Goal: Entertainment & Leisure: Consume media (video, audio)

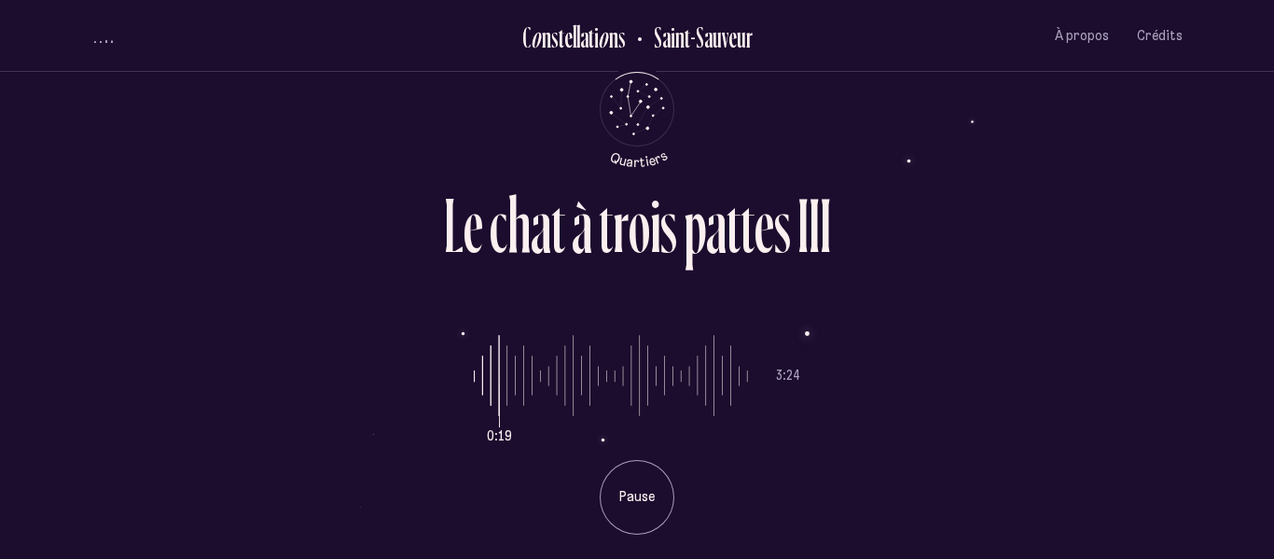
click at [1256, 224] on div "L e c h a t à t r o i s p a t t e s I I I 0:19 3:24 Pause" at bounding box center [637, 279] width 1274 height 559
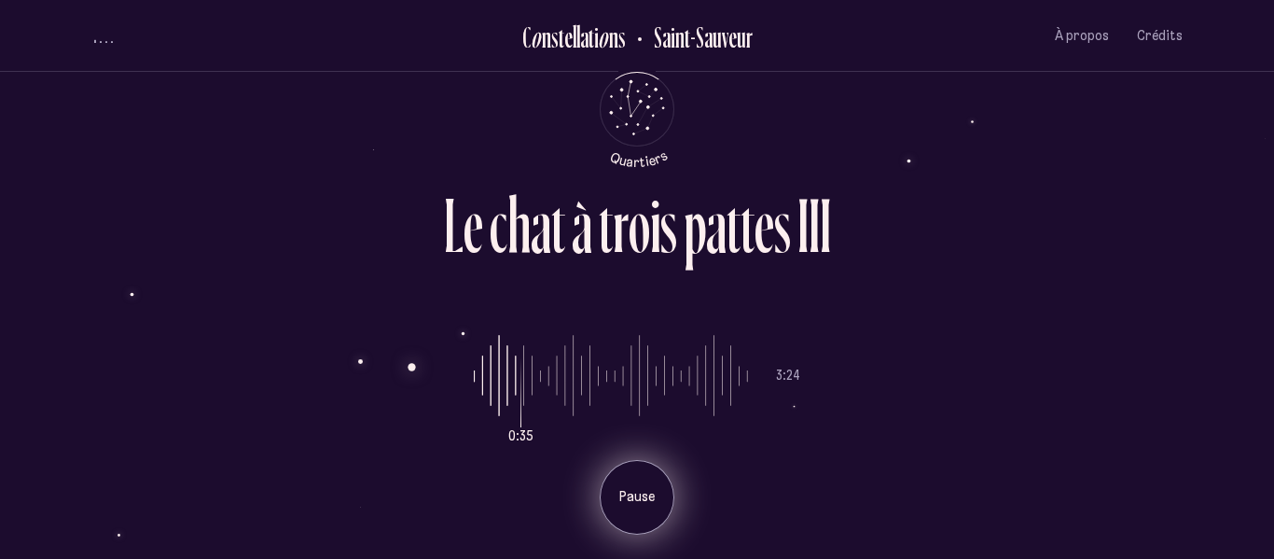
click at [642, 491] on p "Pause" at bounding box center [637, 497] width 47 height 19
type input "*"
drag, startPoint x: 524, startPoint y: 387, endPoint x: 457, endPoint y: 370, distance: 69.2
click at [474, 370] on input "range" at bounding box center [611, 376] width 274 height 140
click at [457, 370] on div "0:00 3:24 Jouer" at bounding box center [636, 420] width 1091 height 228
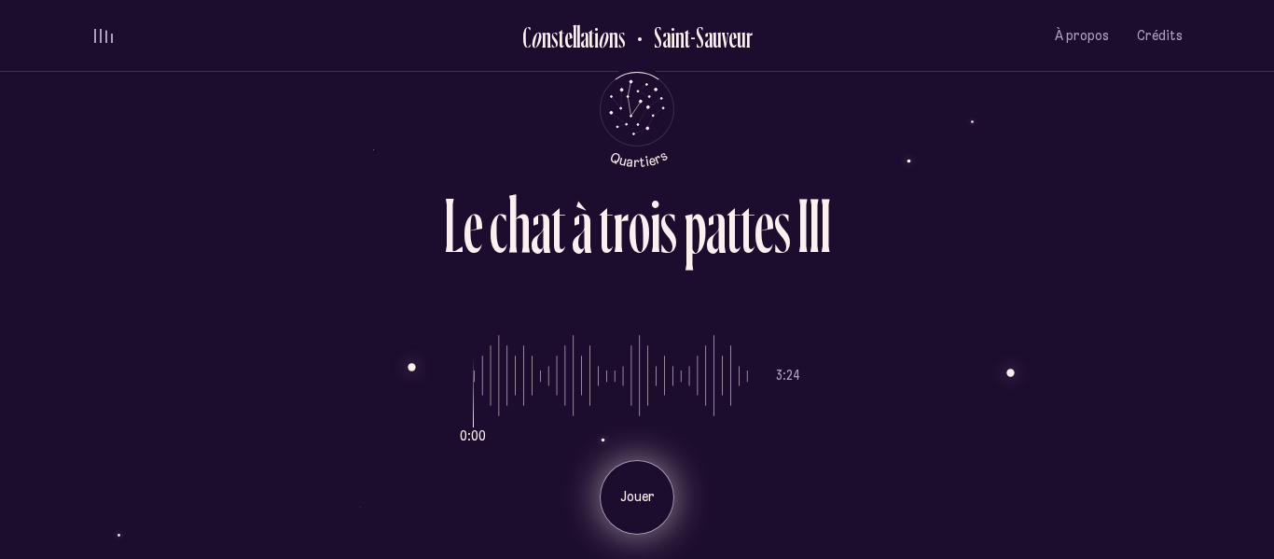
drag, startPoint x: 472, startPoint y: 373, endPoint x: 557, endPoint y: 381, distance: 85.3
click at [557, 381] on div "0:00 3:24 Jouer" at bounding box center [636, 420] width 1091 height 228
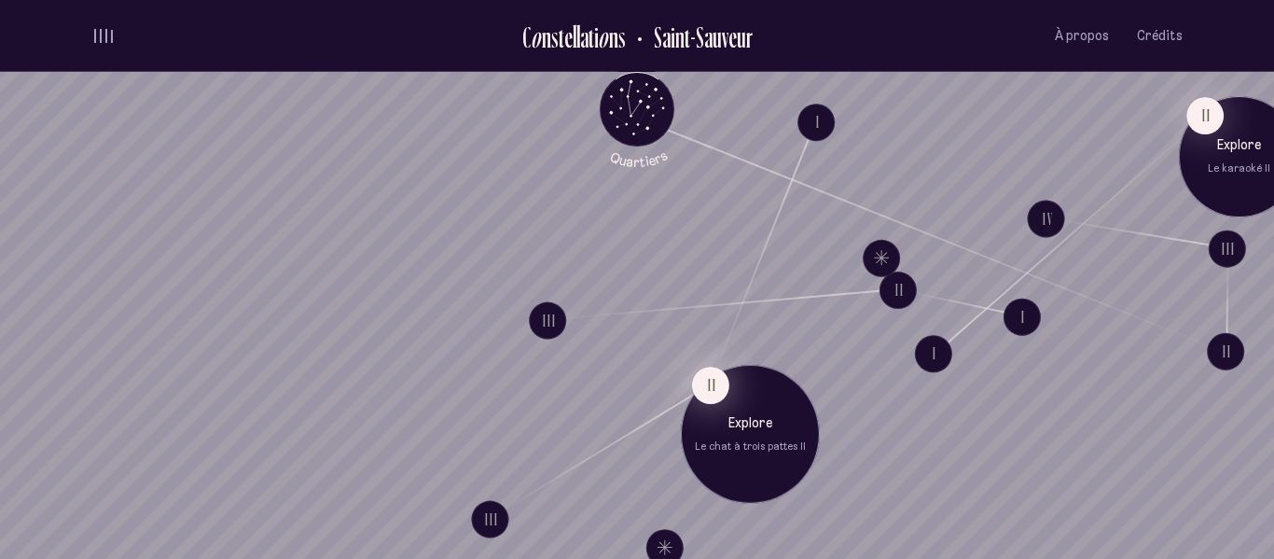
click at [712, 390] on button "II" at bounding box center [710, 384] width 37 height 37
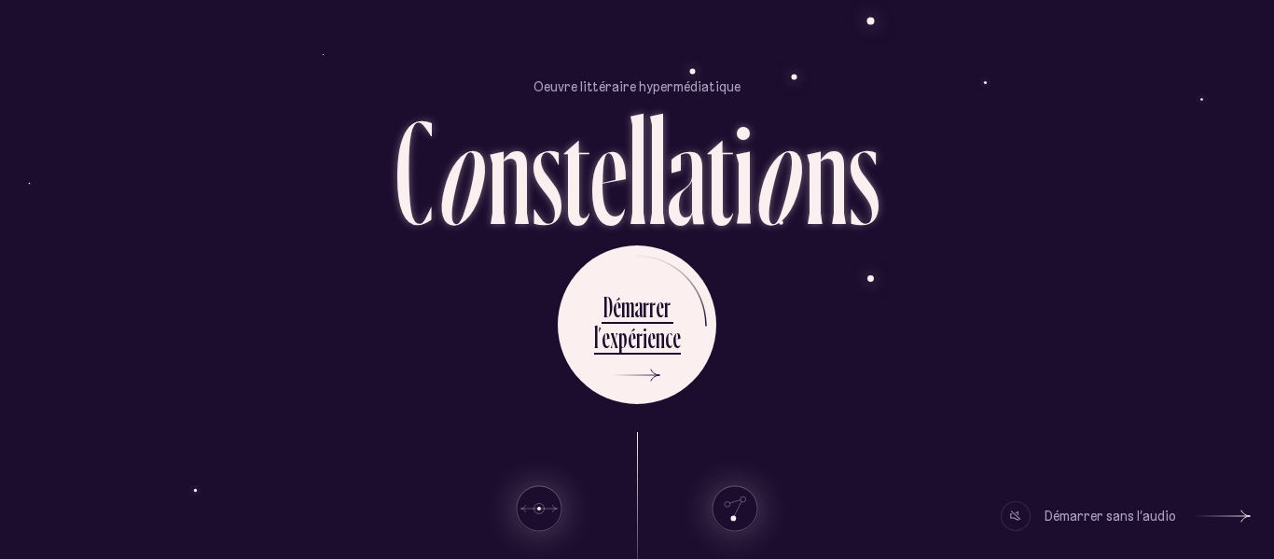
click at [1127, 521] on div "Démarrer sans l’audio" at bounding box center [1109, 516] width 131 height 30
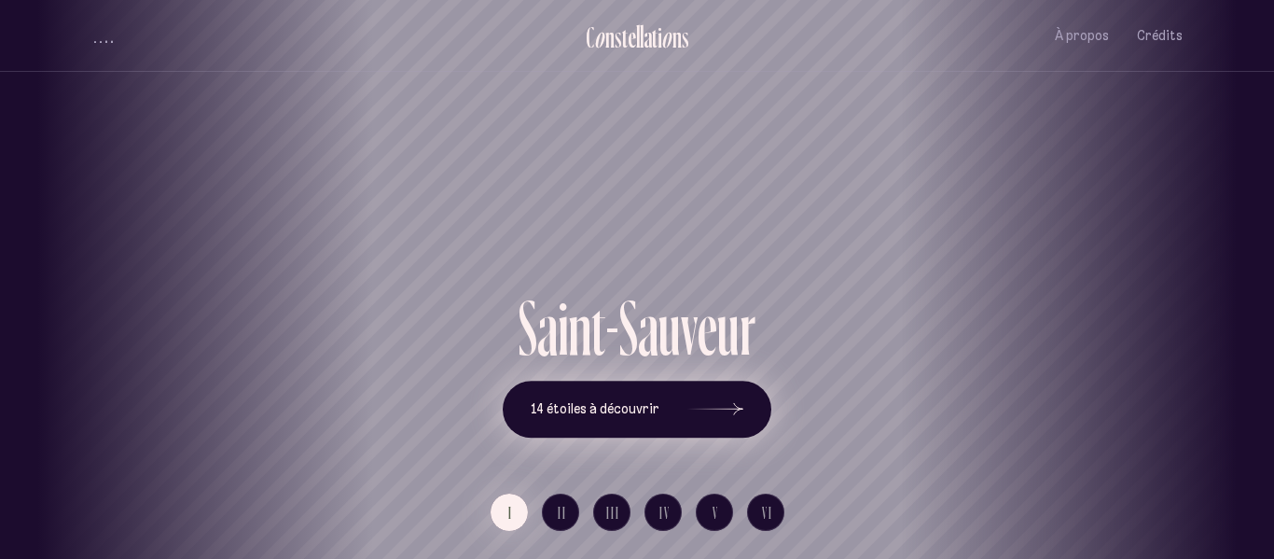
click at [744, 407] on button "14 étoiles à découvrir" at bounding box center [637, 409] width 269 height 58
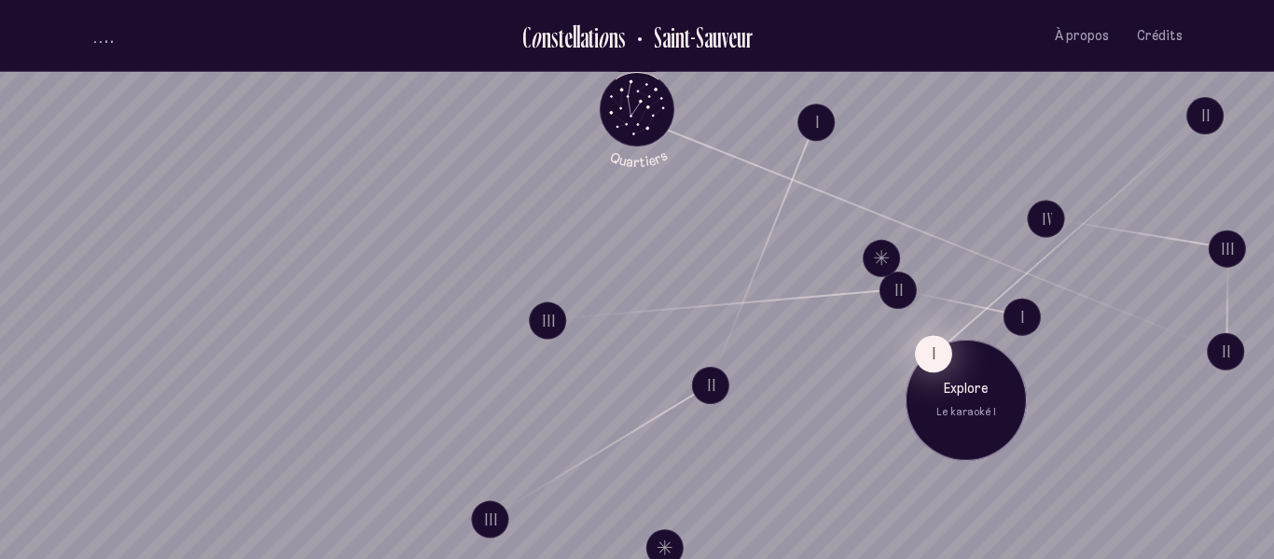
click at [933, 352] on button "I" at bounding box center [933, 353] width 37 height 37
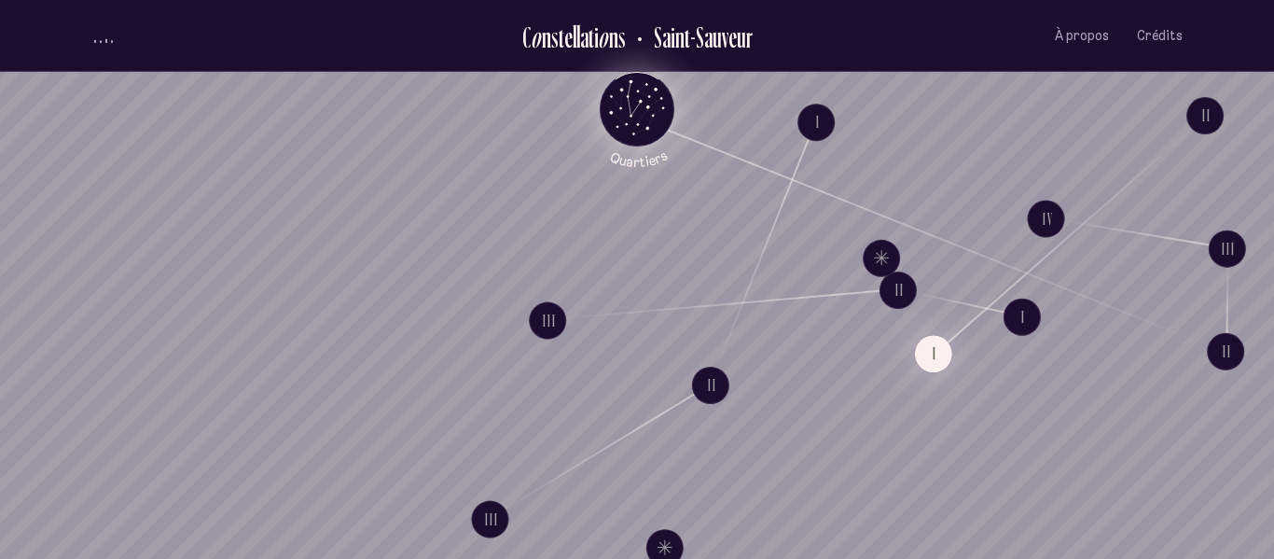
click at [661, 104] on icon "Retour au menu principal" at bounding box center [637, 107] width 56 height 56
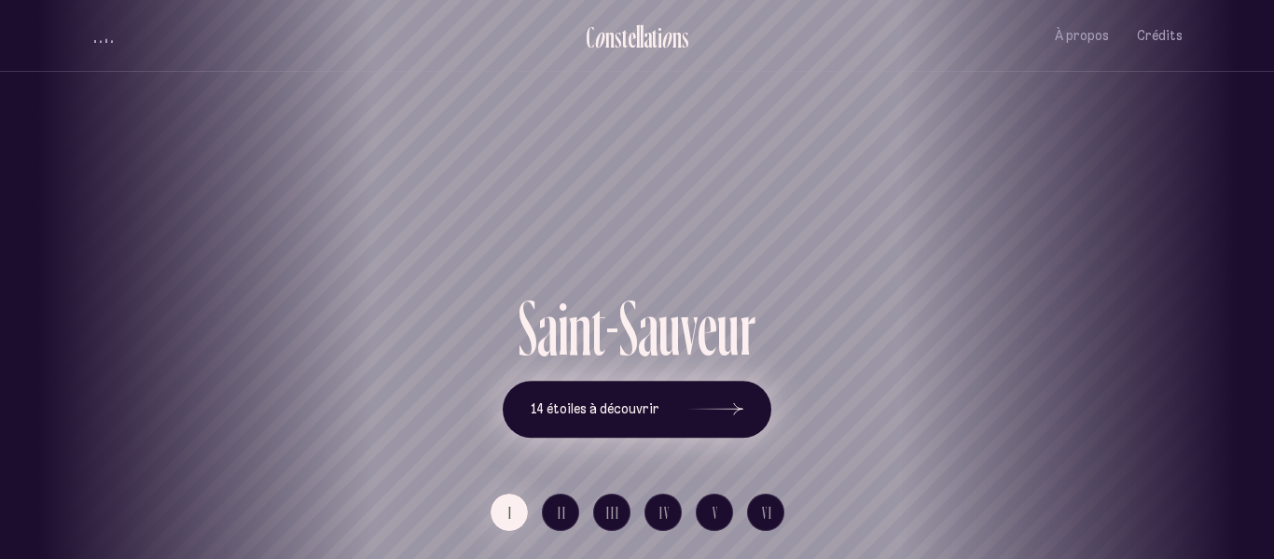
click at [721, 417] on icon at bounding box center [715, 409] width 56 height 140
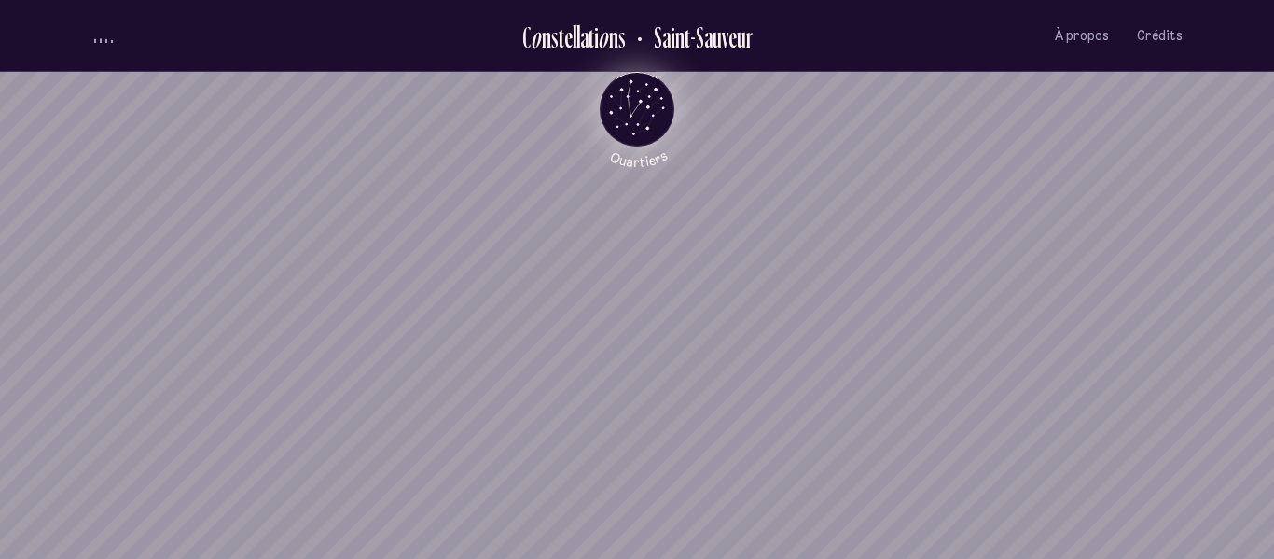
click at [623, 133] on icon "Quartiers" at bounding box center [637, 139] width 109 height 57
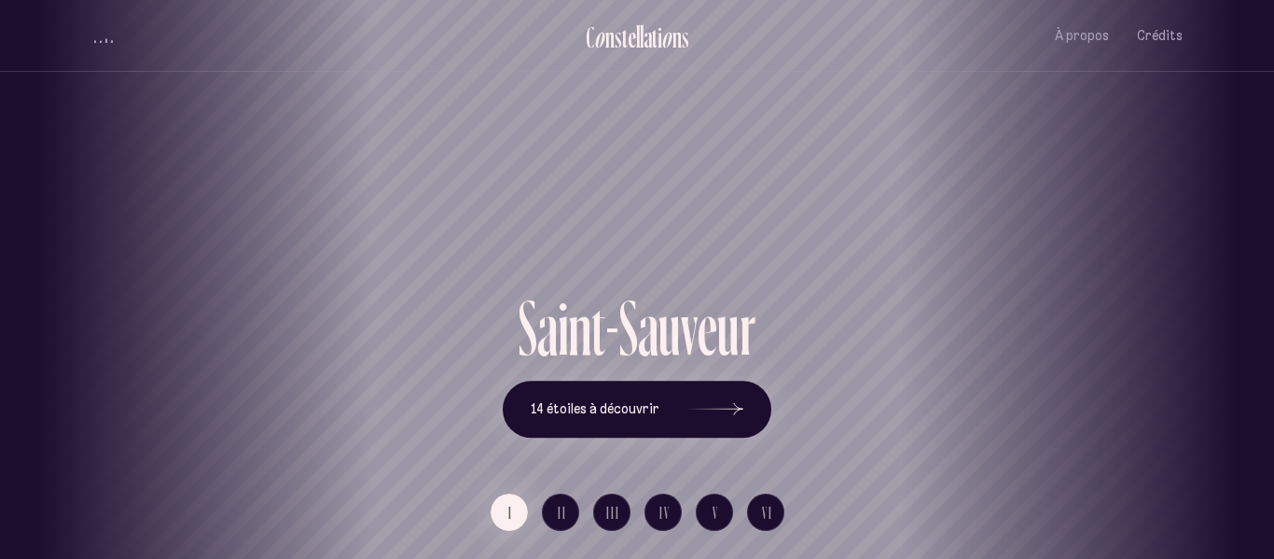
click at [507, 494] on div "Vieux-Québec Saint-Sauveur Saint-Roch Limoilou Saint-Jean-Baptiste Montcalm Vie…" at bounding box center [637, 279] width 1274 height 559
click at [509, 516] on span "I" at bounding box center [510, 512] width 5 height 16
click at [681, 423] on button "14 étoiles à découvrir" at bounding box center [637, 409] width 269 height 58
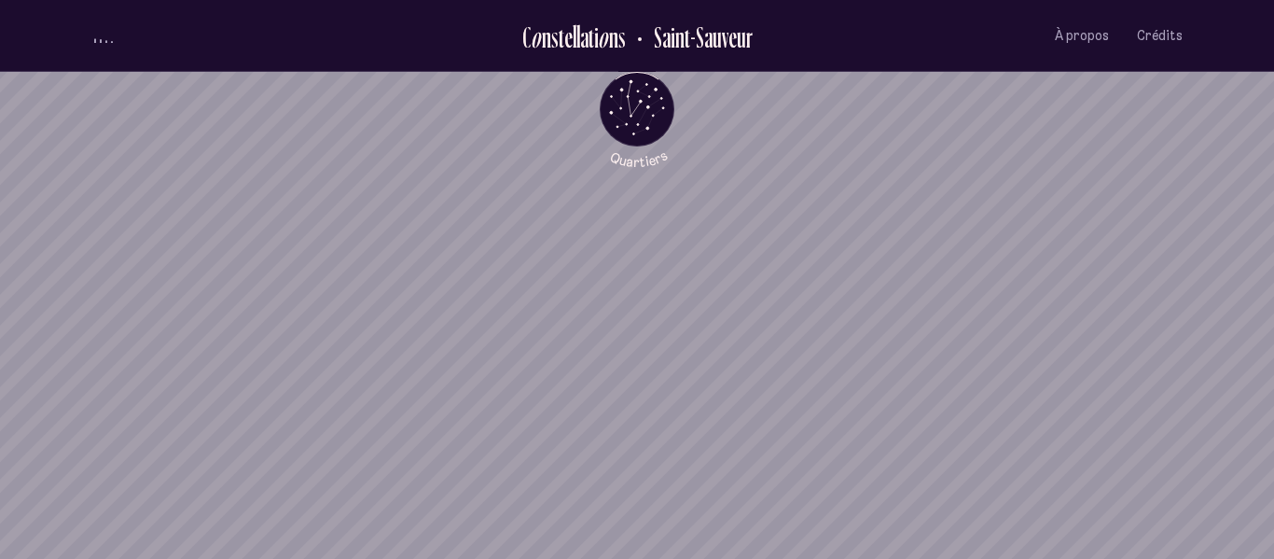
click at [686, 39] on h2 "Saint-Sauveur" at bounding box center [696, 36] width 113 height 31
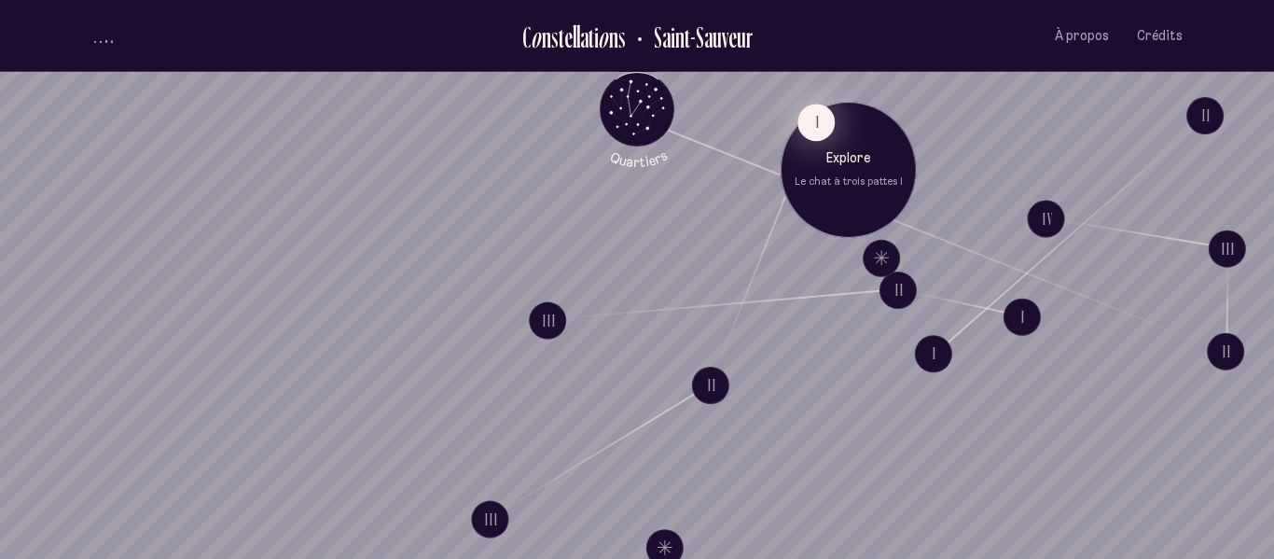
click at [819, 123] on button "I" at bounding box center [815, 122] width 37 height 37
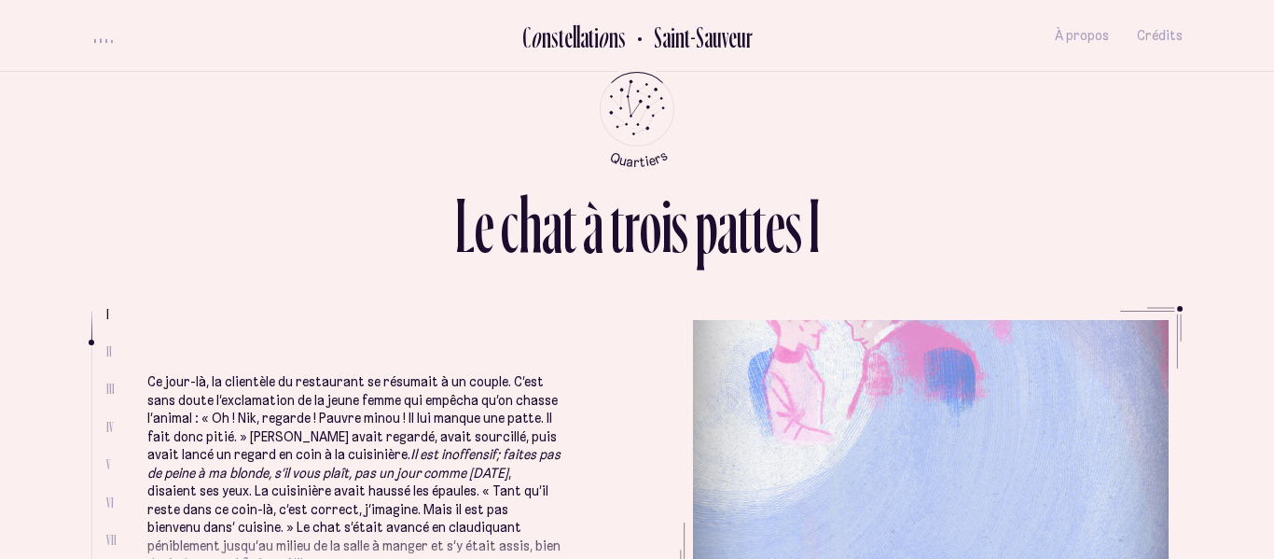
scroll to position [417, 0]
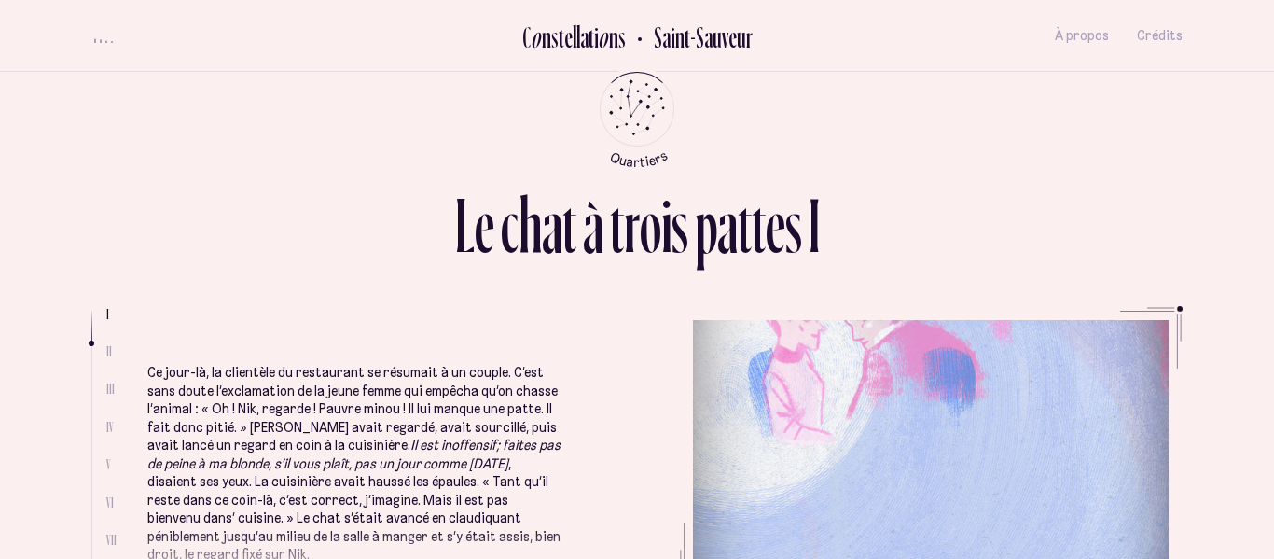
click at [106, 313] on span "I" at bounding box center [107, 314] width 3 height 16
drag, startPoint x: 90, startPoint y: 340, endPoint x: 91, endPoint y: 310, distance: 30.8
click at [91, 311] on li at bounding box center [91, 328] width 1 height 35
click at [106, 311] on span "I" at bounding box center [107, 314] width 3 height 16
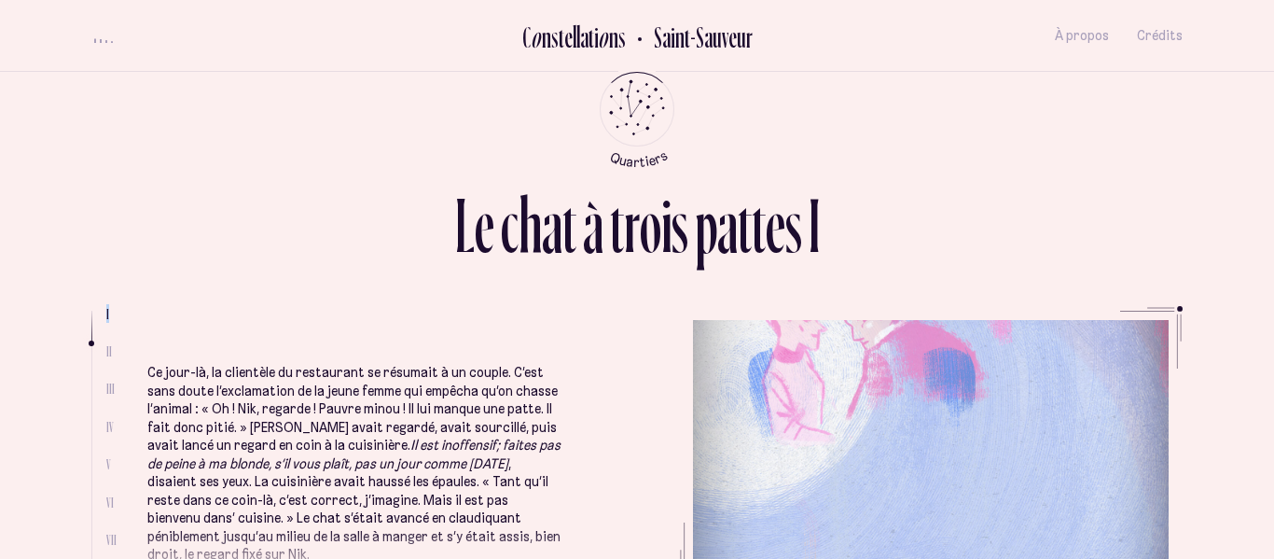
click at [106, 311] on span "I" at bounding box center [107, 314] width 3 height 16
click at [389, 412] on p "Ce jour-là, la clientèle du restaurant se résumait à un couple. C’est sans dout…" at bounding box center [354, 464] width 415 height 200
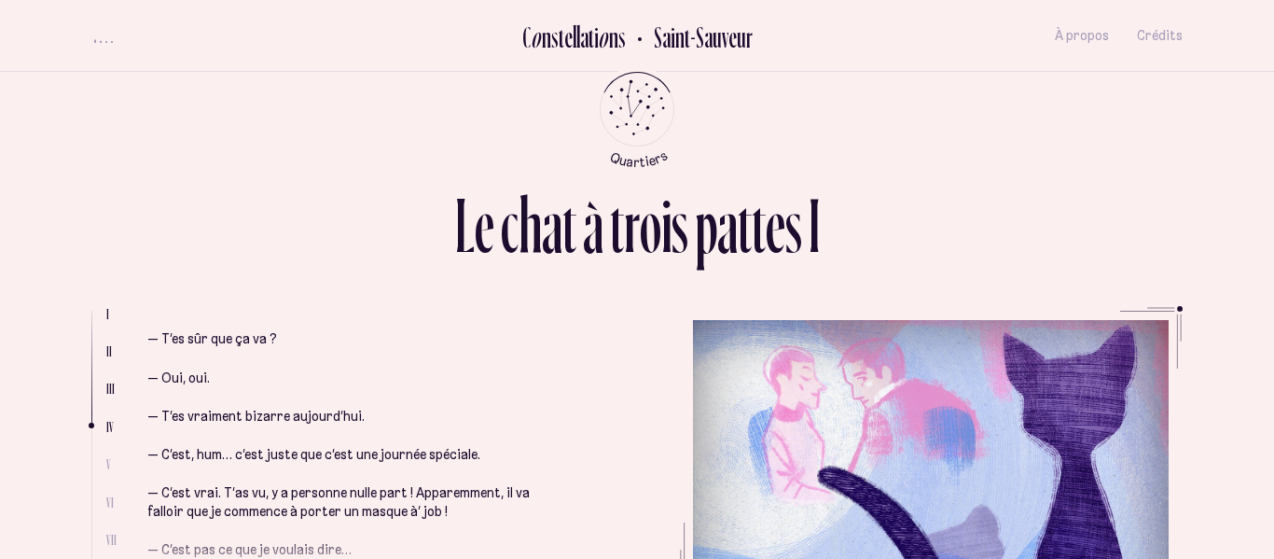
scroll to position [1488, 0]
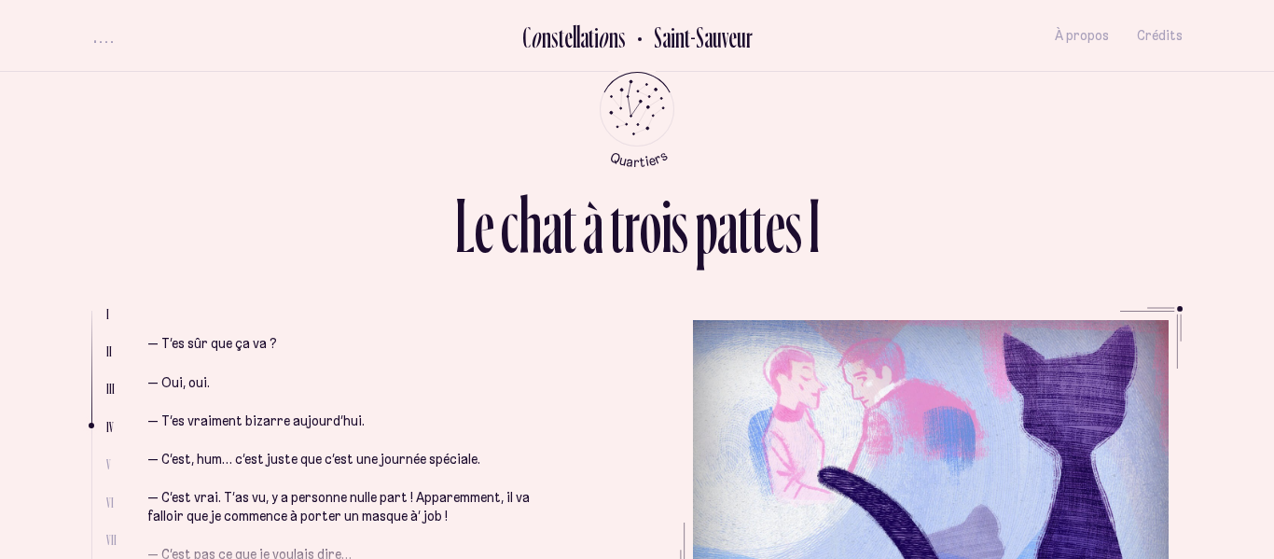
click at [408, 489] on p "— C’est vrai. T’as vu, y a personne nulle part ! Apparemment, il va falloir que…" at bounding box center [354, 507] width 415 height 36
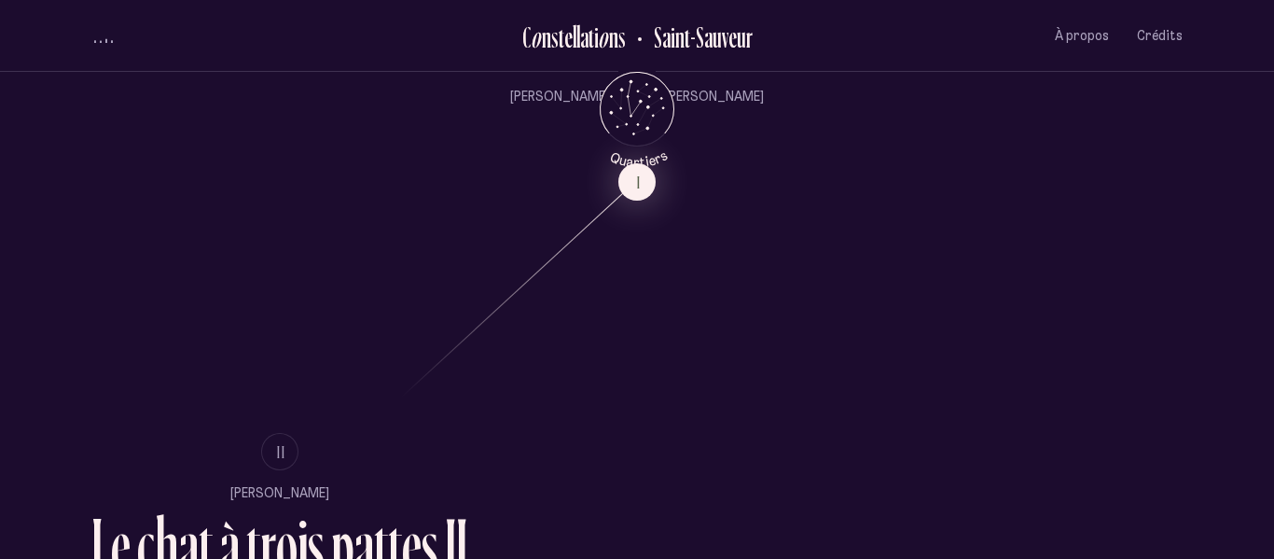
scroll to position [959, 0]
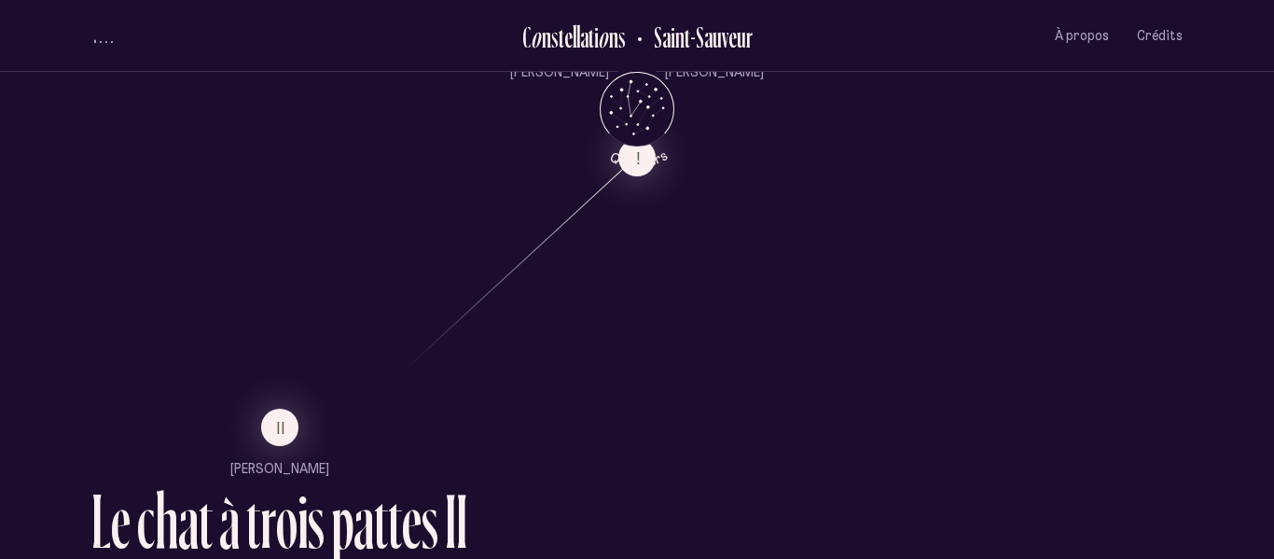
click at [276, 446] on ul "II Marie-Renée Lavoie L e c h a t à t r o i s p a t t e s I I Estée Preda" at bounding box center [279, 497] width 376 height 179
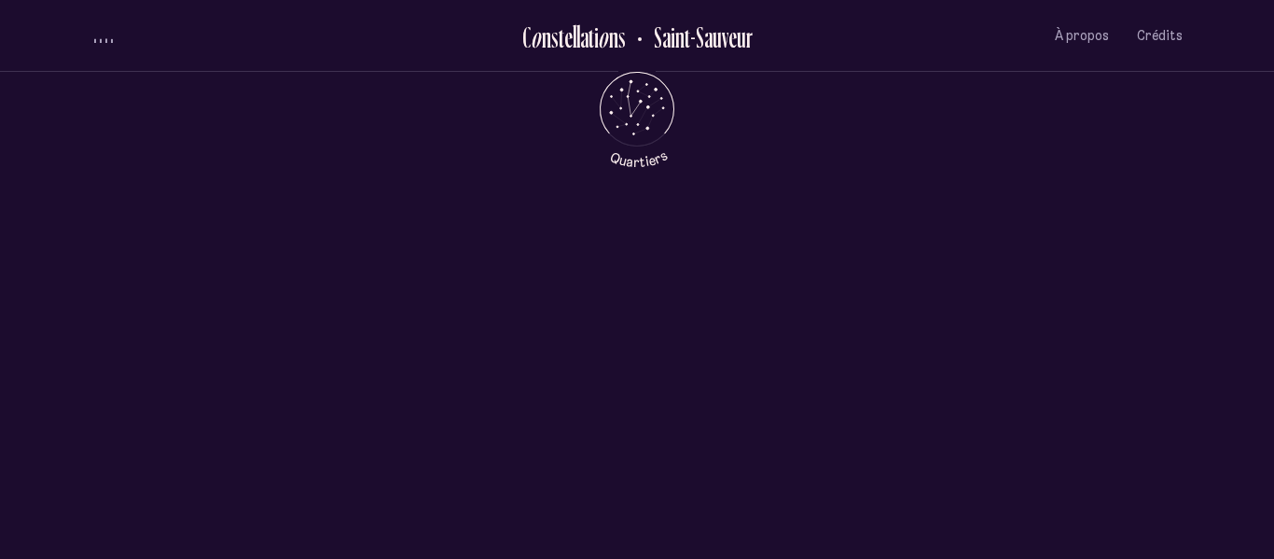
scroll to position [0, 0]
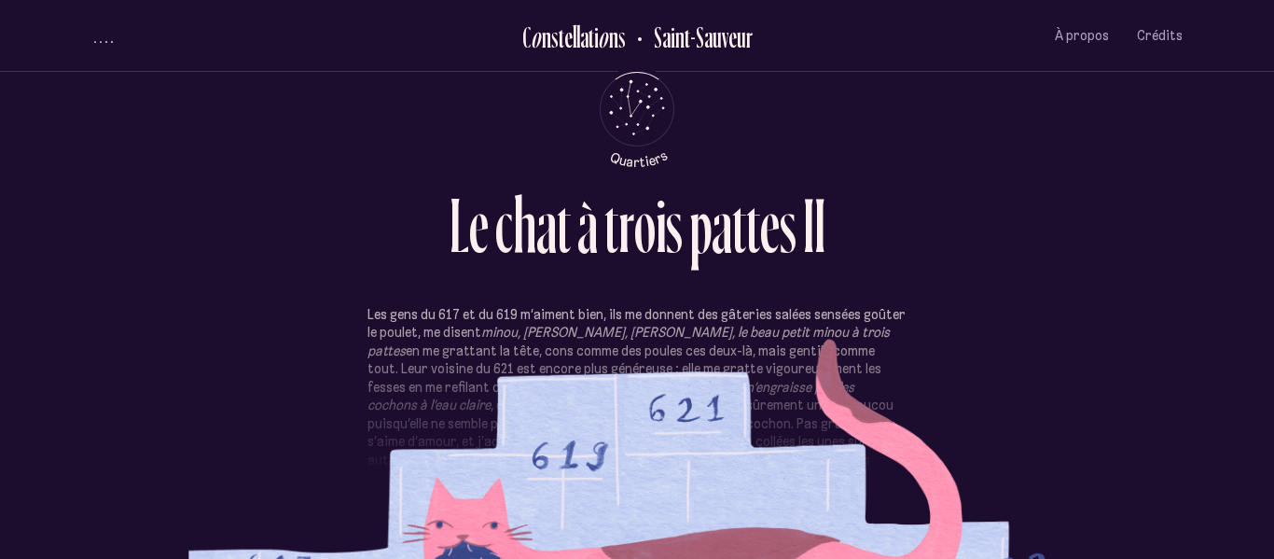
click at [498, 321] on p "Les gens du 617 et du 619 m’aiment bien, ils me donnent des gâteries salées sen…" at bounding box center [636, 424] width 539 height 237
click at [720, 468] on p "Les gens du 617 et du 619 m’aiment bien, ils me donnent des gâteries salées sen…" at bounding box center [636, 424] width 539 height 237
click at [759, 416] on p "Les gens du 617 et du 619 m’aiment bien, ils me donnent des gâteries salées sen…" at bounding box center [636, 424] width 539 height 237
click at [727, 306] on p "Les gens du 617 et du 619 m’aiment bien, ils me donnent des gâteries salées sen…" at bounding box center [636, 424] width 539 height 237
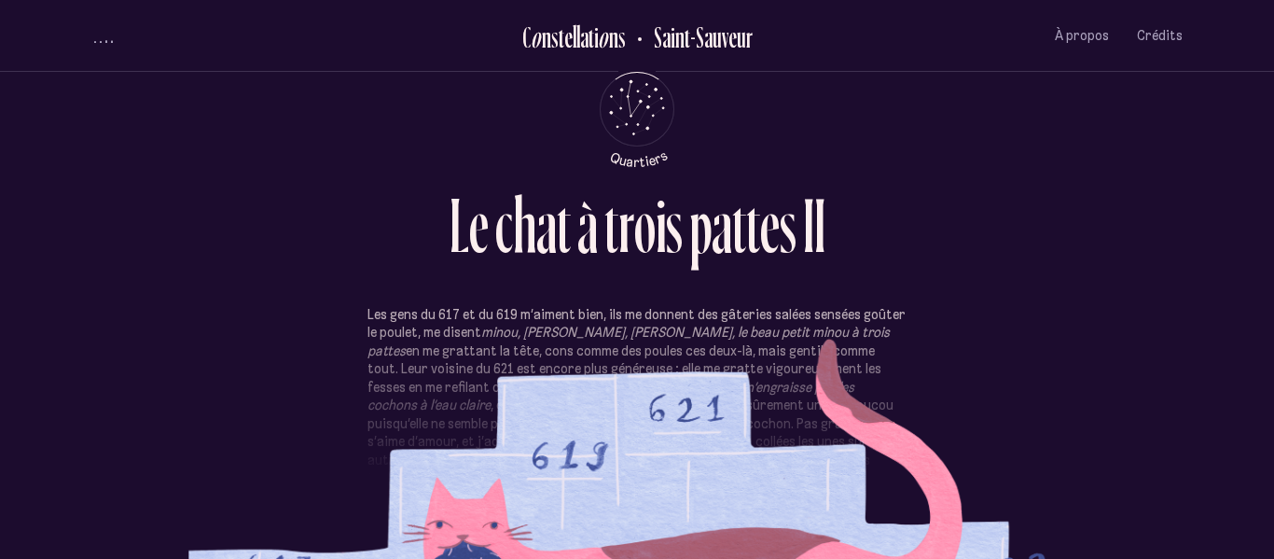
click at [777, 346] on p "Les gens du 617 et du 619 m’aiment bien, ils me donnent des gâteries salées sen…" at bounding box center [636, 424] width 539 height 237
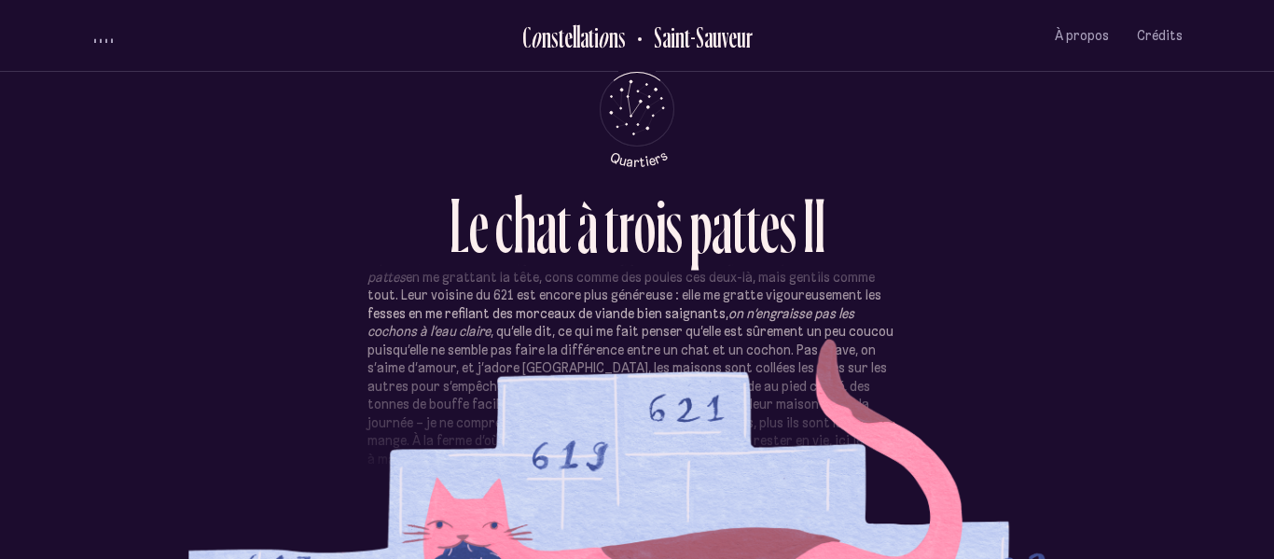
scroll to position [77, 0]
click at [778, 359] on p "Les gens du 617 et du 619 m’aiment bien, ils me donnent des gâteries salées sen…" at bounding box center [636, 346] width 539 height 237
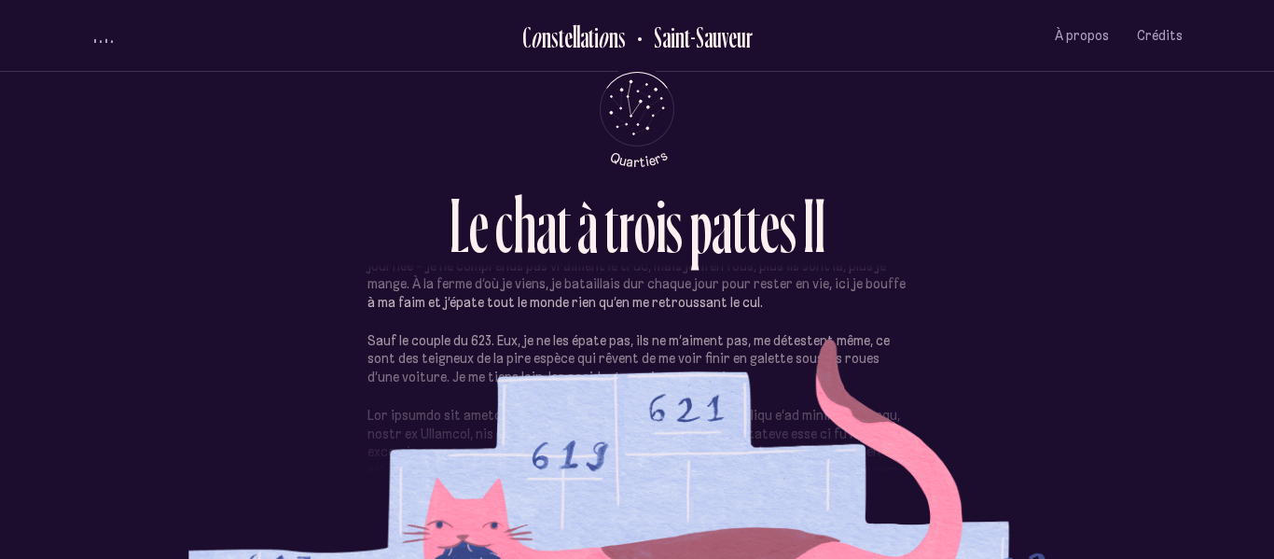
scroll to position [231, 0]
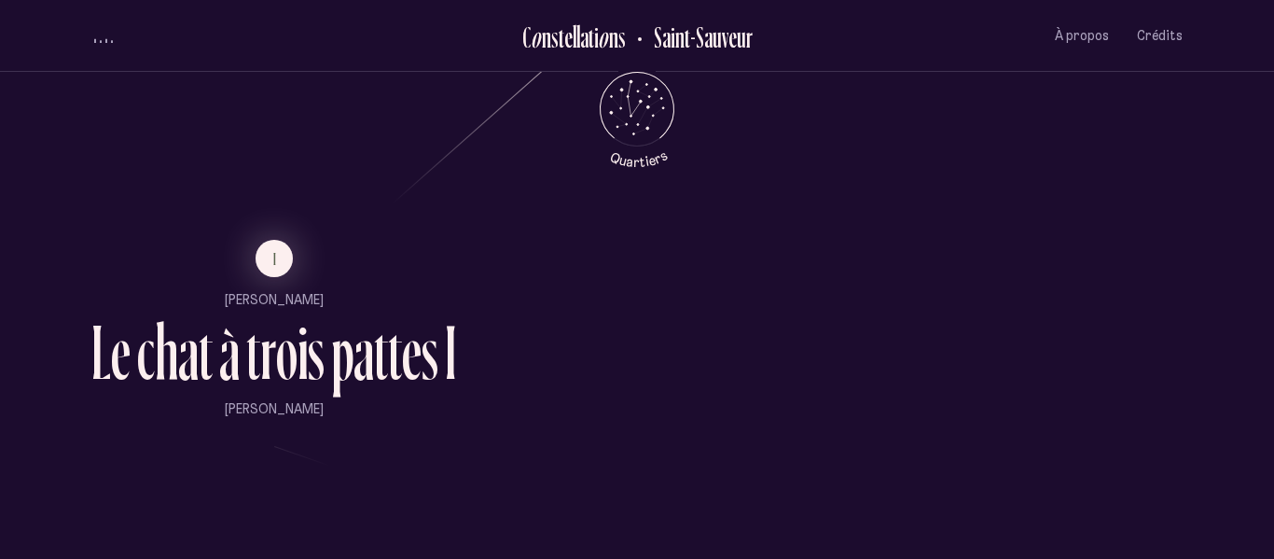
scroll to position [1125, 0]
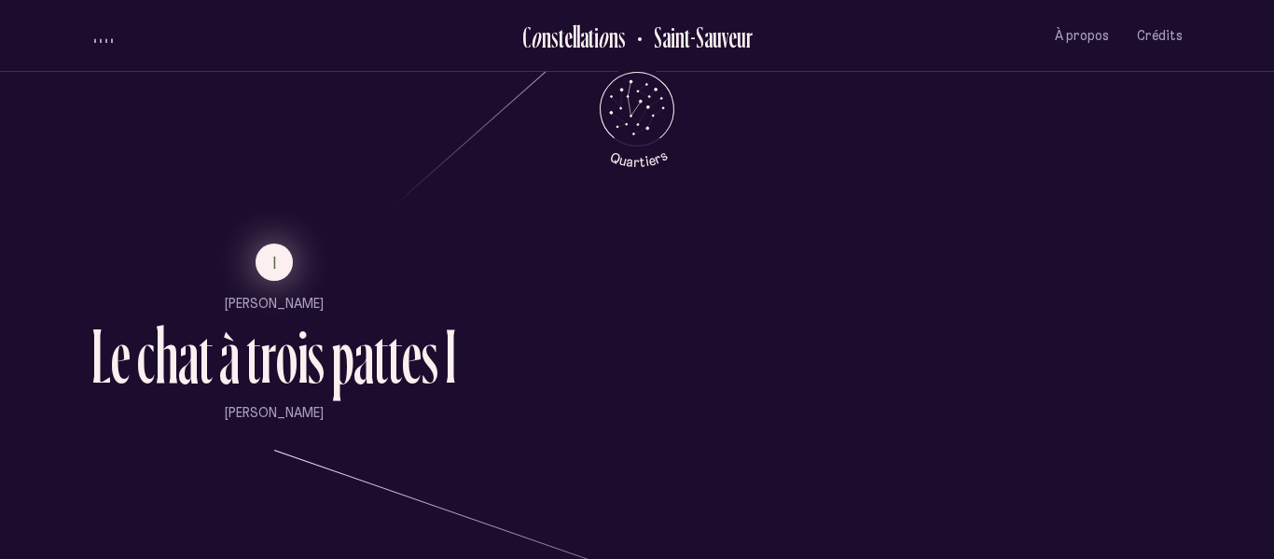
click at [287, 269] on button "I" at bounding box center [273, 261] width 37 height 37
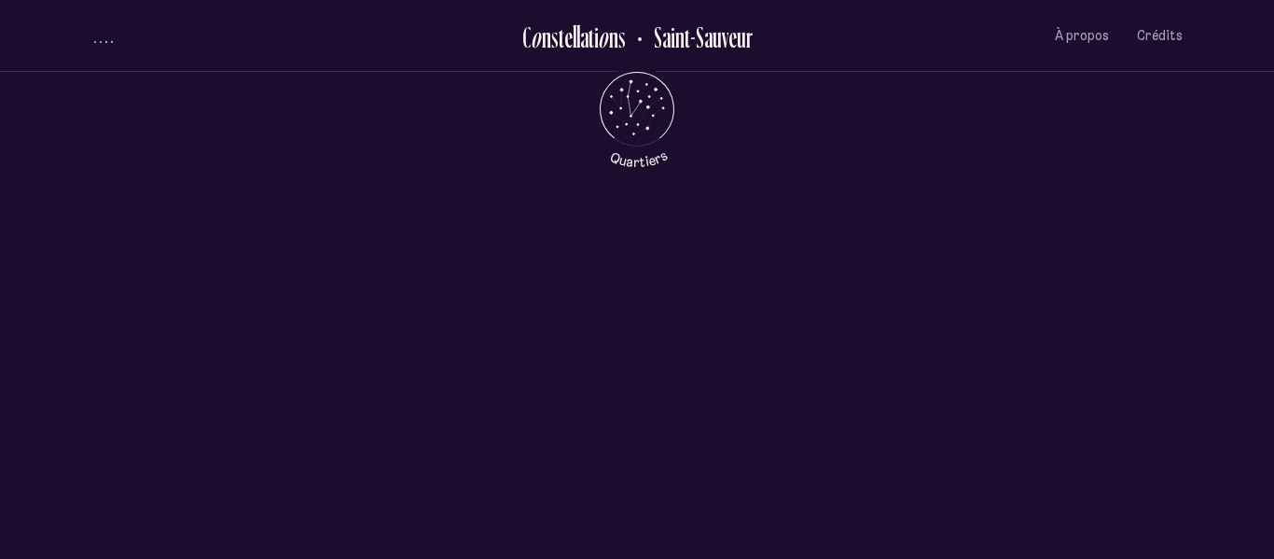
scroll to position [0, 0]
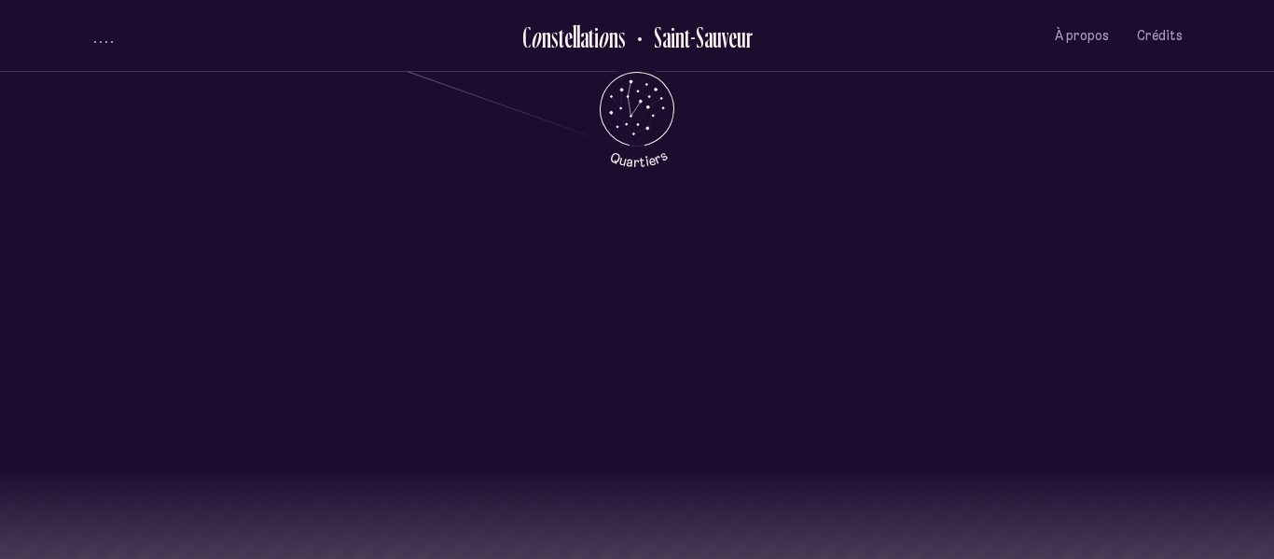
click at [216, 346] on li "III Lux L e c h a t à t r o i s p a t t e s I I I Valérie Laroche" at bounding box center [636, 363] width 1091 height 207
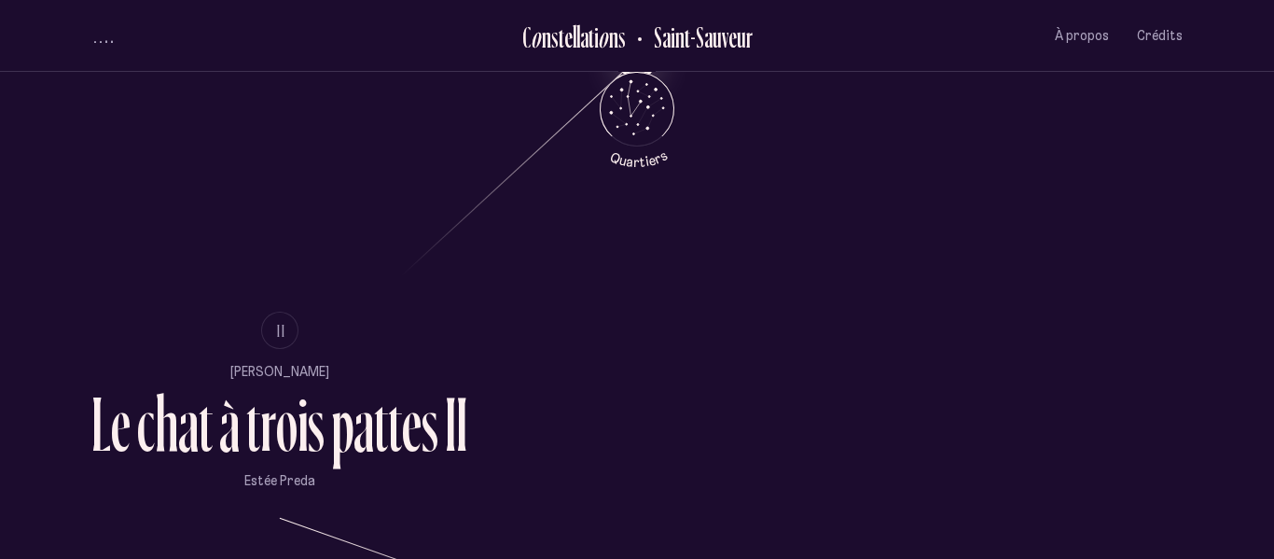
scroll to position [1053, 0]
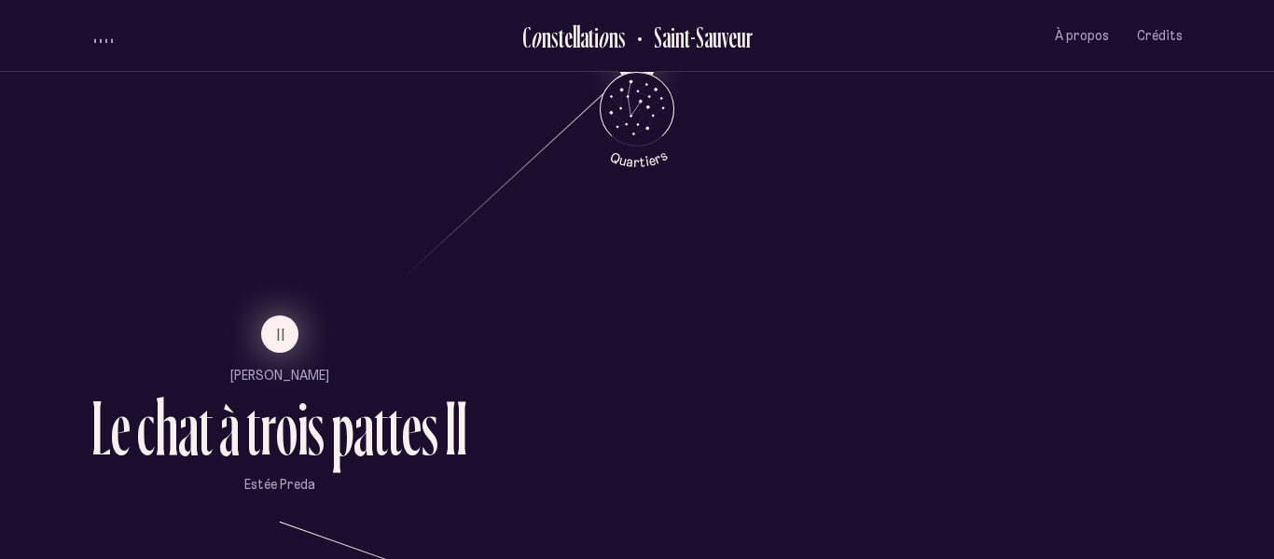
click at [283, 319] on button "II" at bounding box center [279, 333] width 37 height 37
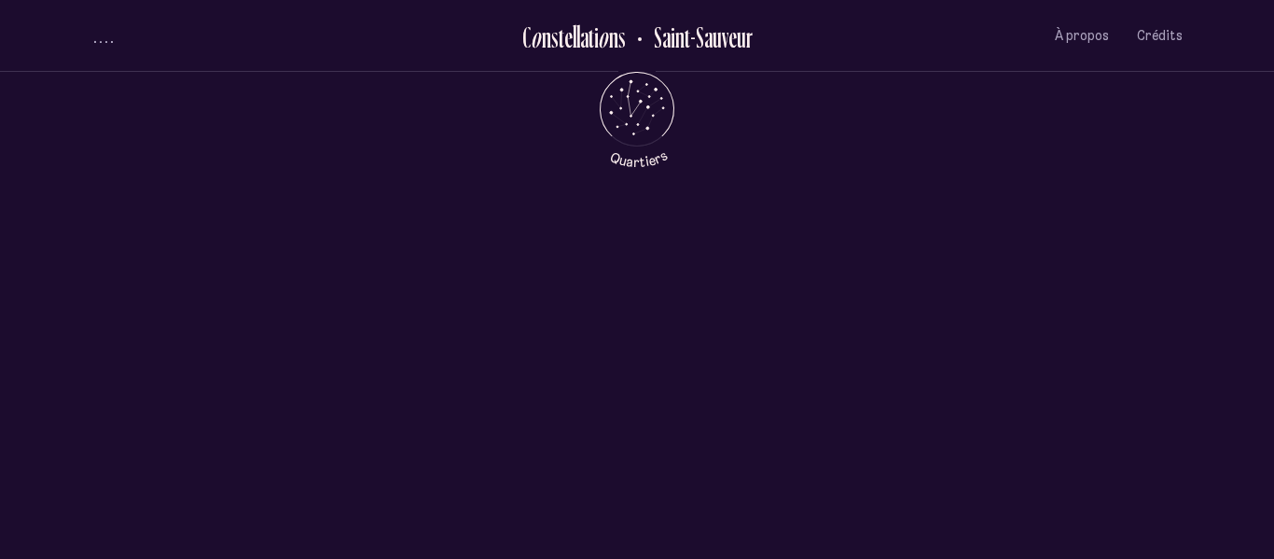
scroll to position [0, 0]
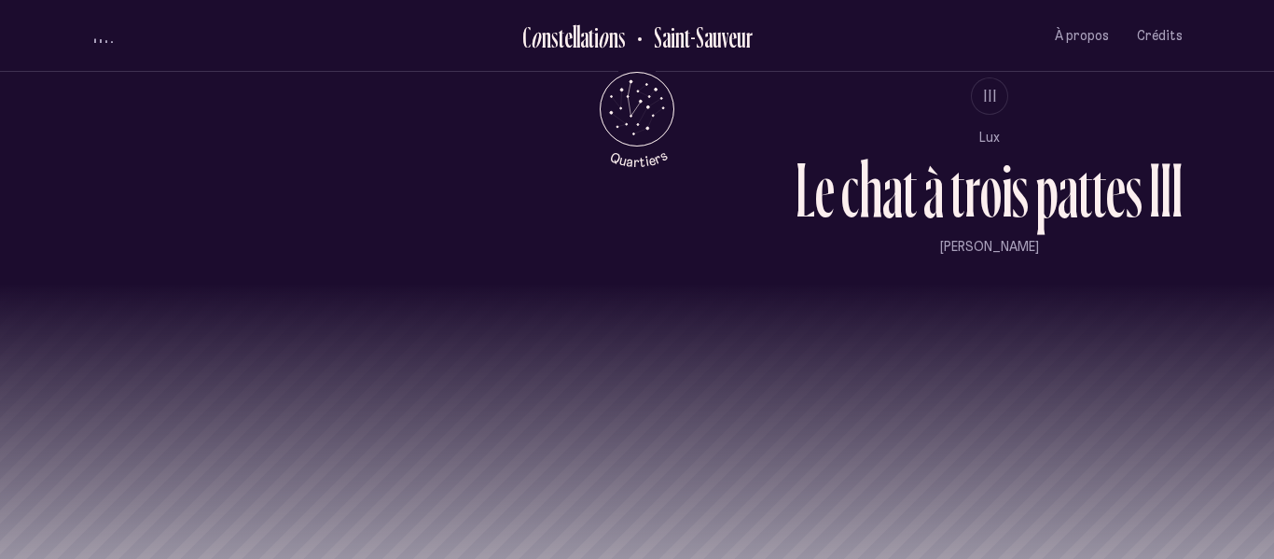
scroll to position [1735, 0]
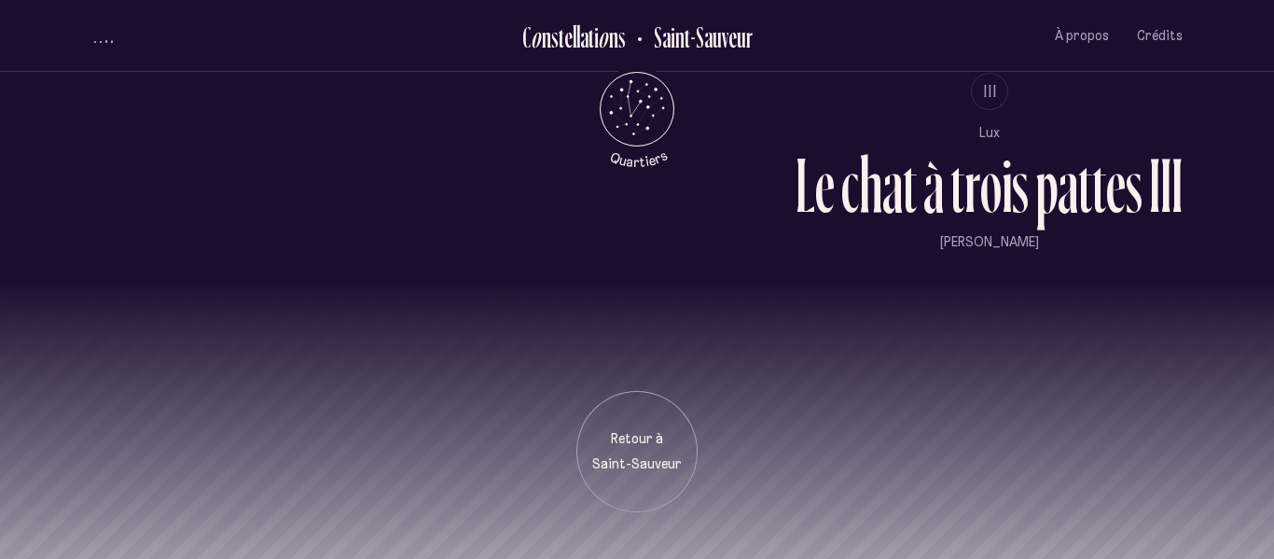
click at [457, 407] on div "Retour à Saint-Sauveur" at bounding box center [637, 395] width 1274 height 233
click at [457, 450] on div "Retour à Saint-Sauveur" at bounding box center [637, 395] width 1274 height 233
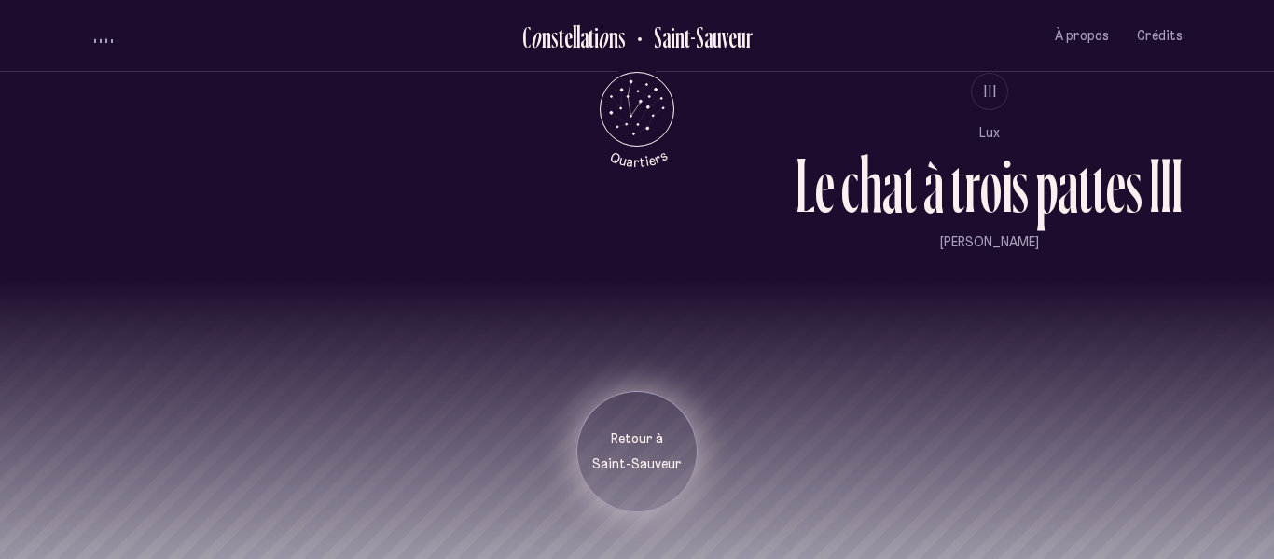
click at [668, 411] on div "Retour à Saint-Sauveur" at bounding box center [636, 451] width 121 height 121
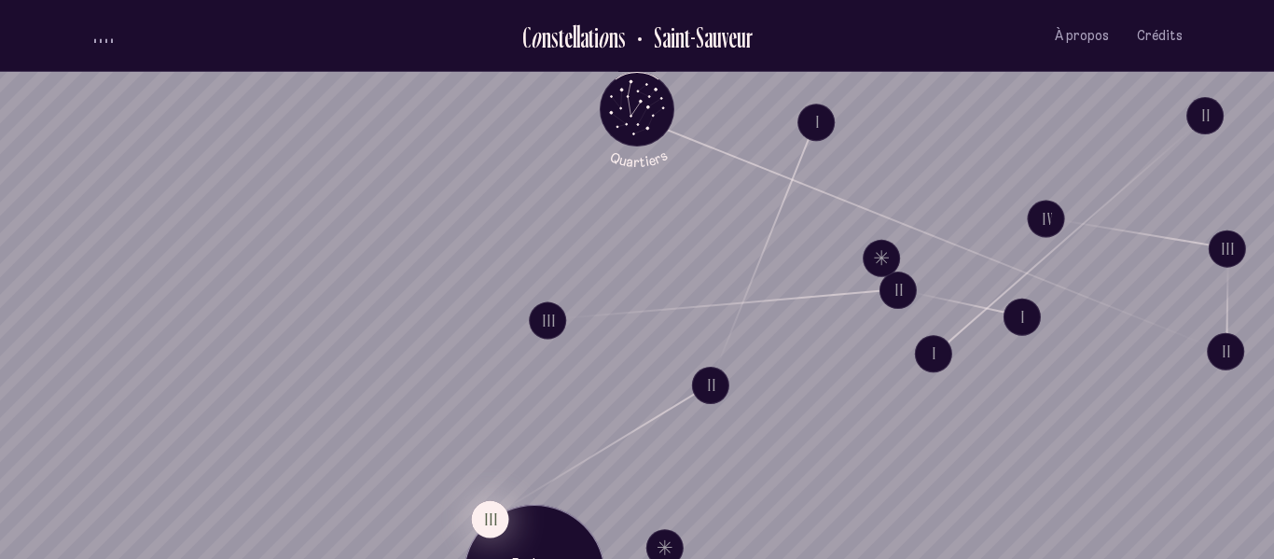
click at [486, 511] on button "III" at bounding box center [489, 518] width 37 height 37
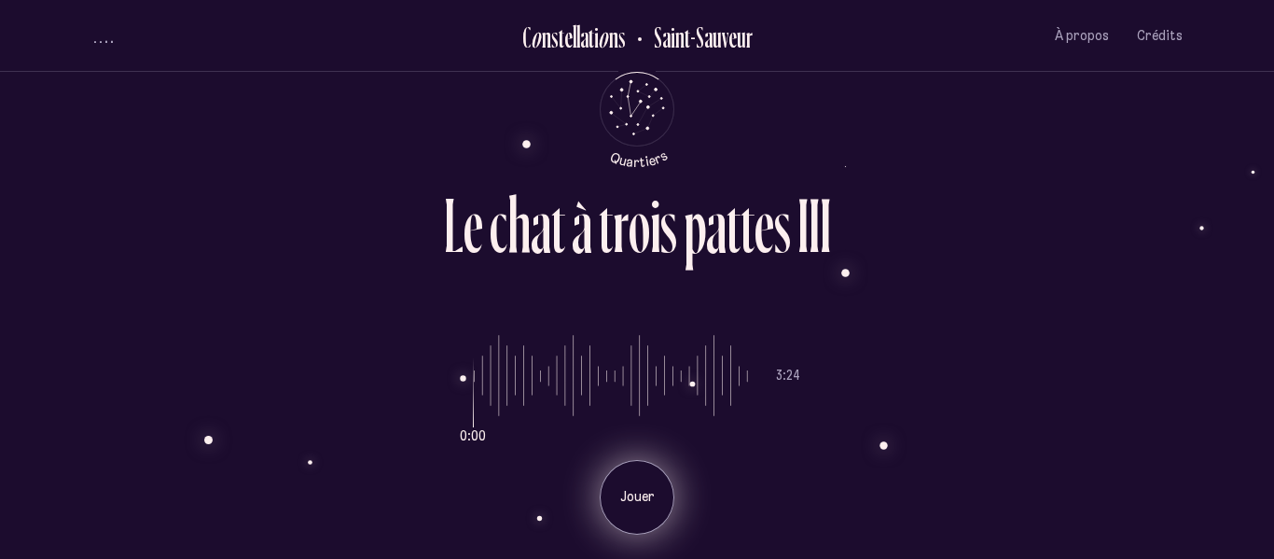
click at [663, 499] on div "Jouer" at bounding box center [637, 497] width 75 height 75
click at [663, 499] on div "Pause" at bounding box center [637, 497] width 75 height 75
click at [652, 493] on p "Jouer" at bounding box center [637, 497] width 47 height 19
click at [651, 494] on p "Pause" at bounding box center [637, 497] width 47 height 19
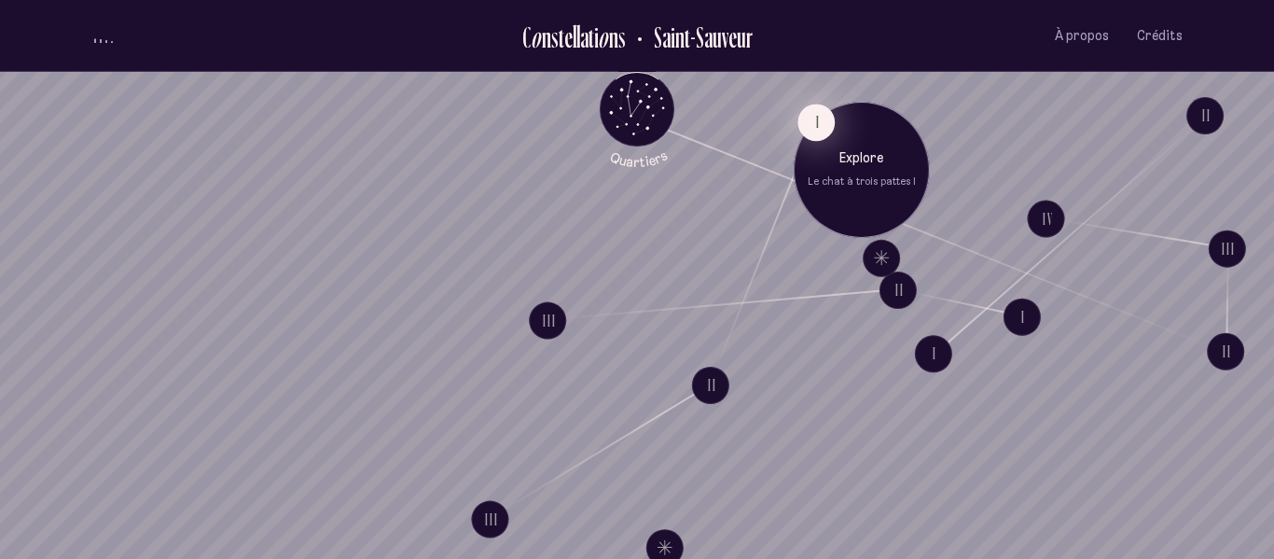
click at [806, 131] on button "I" at bounding box center [815, 122] width 37 height 37
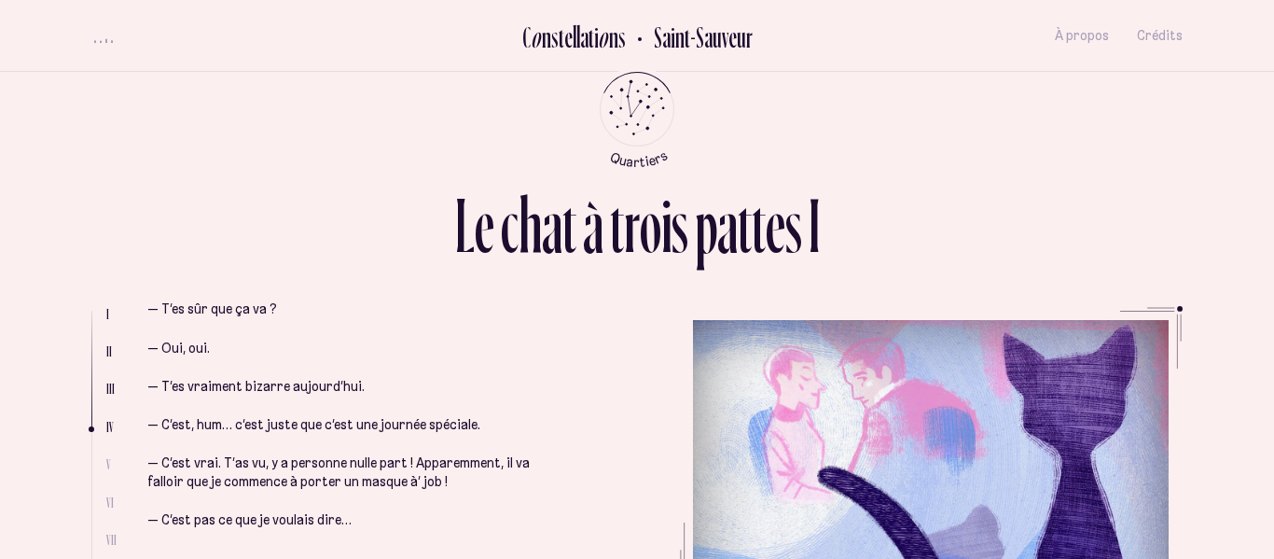
scroll to position [1542, 0]
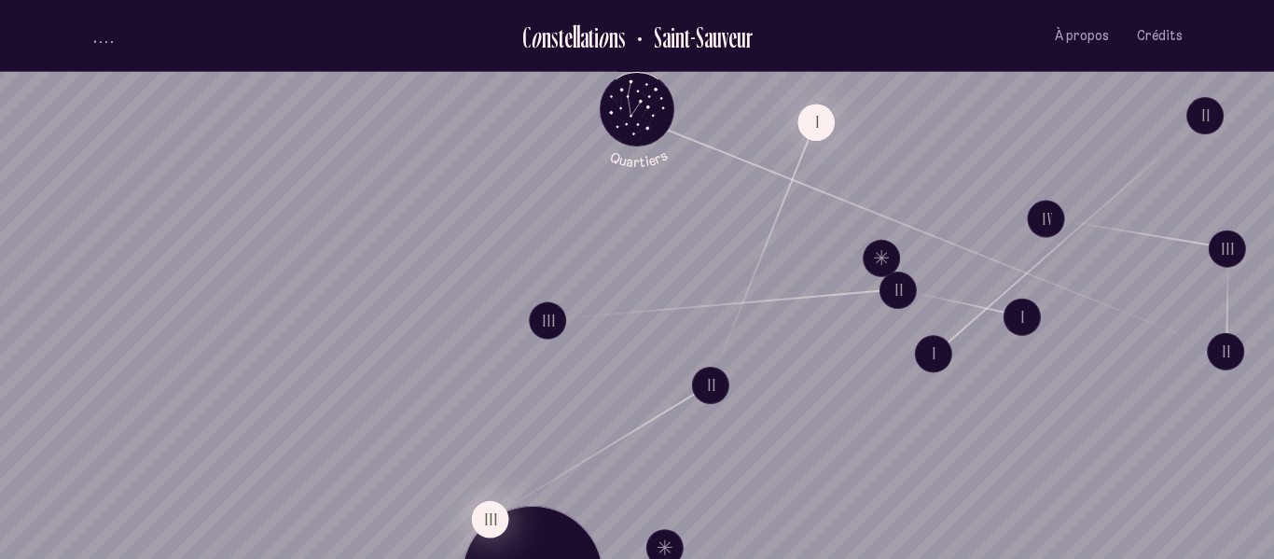
click at [490, 510] on button "III" at bounding box center [489, 518] width 37 height 37
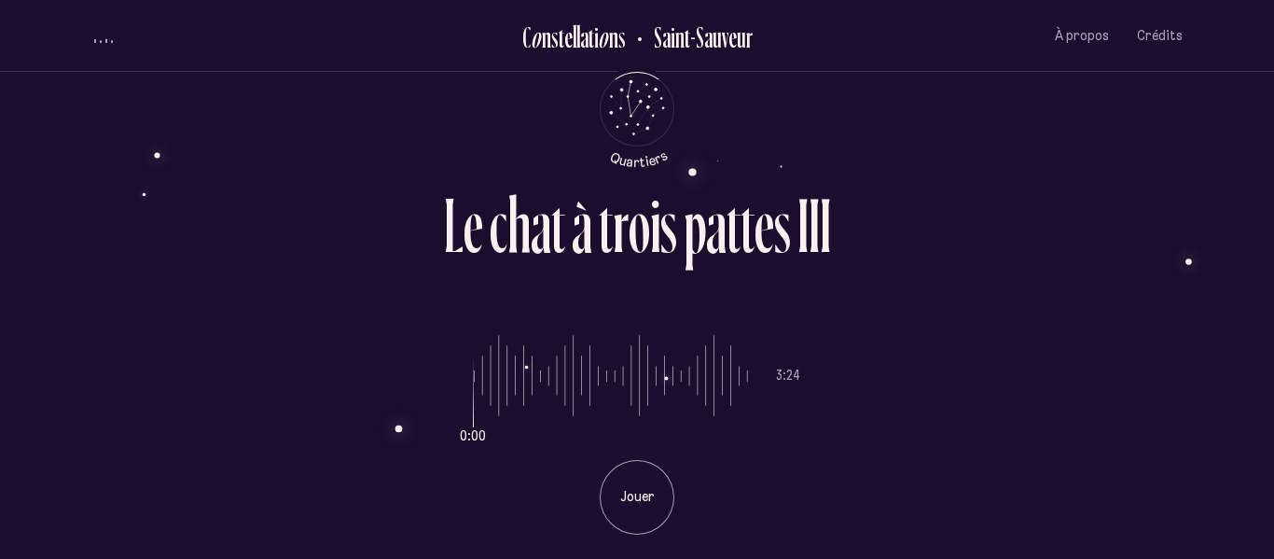
click at [573, 445] on input "range" at bounding box center [611, 376] width 274 height 140
drag, startPoint x: 566, startPoint y: 366, endPoint x: 347, endPoint y: 380, distance: 219.6
click at [474, 380] on input "range" at bounding box center [611, 376] width 274 height 140
click at [626, 508] on div "Jouer" at bounding box center [637, 497] width 75 height 75
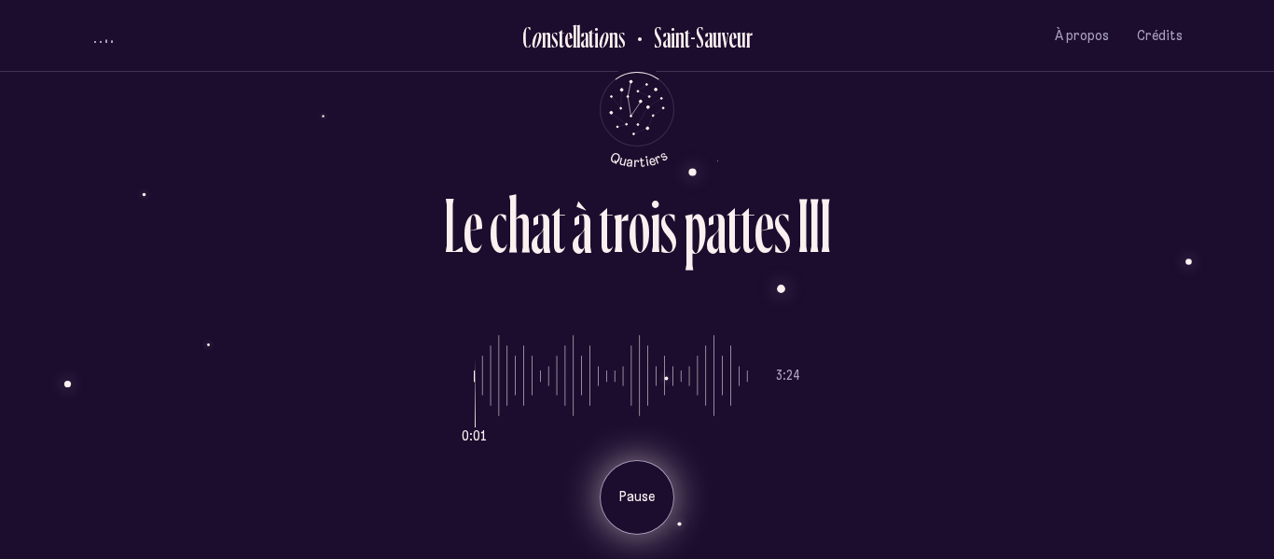
click at [627, 507] on div "Pause" at bounding box center [637, 497] width 75 height 75
click at [622, 507] on div "Jouer" at bounding box center [637, 497] width 75 height 75
click at [622, 507] on div "Pause" at bounding box center [637, 497] width 75 height 75
click at [622, 506] on div "Jouer" at bounding box center [637, 497] width 75 height 75
click at [622, 506] on div "Pause" at bounding box center [637, 497] width 75 height 75
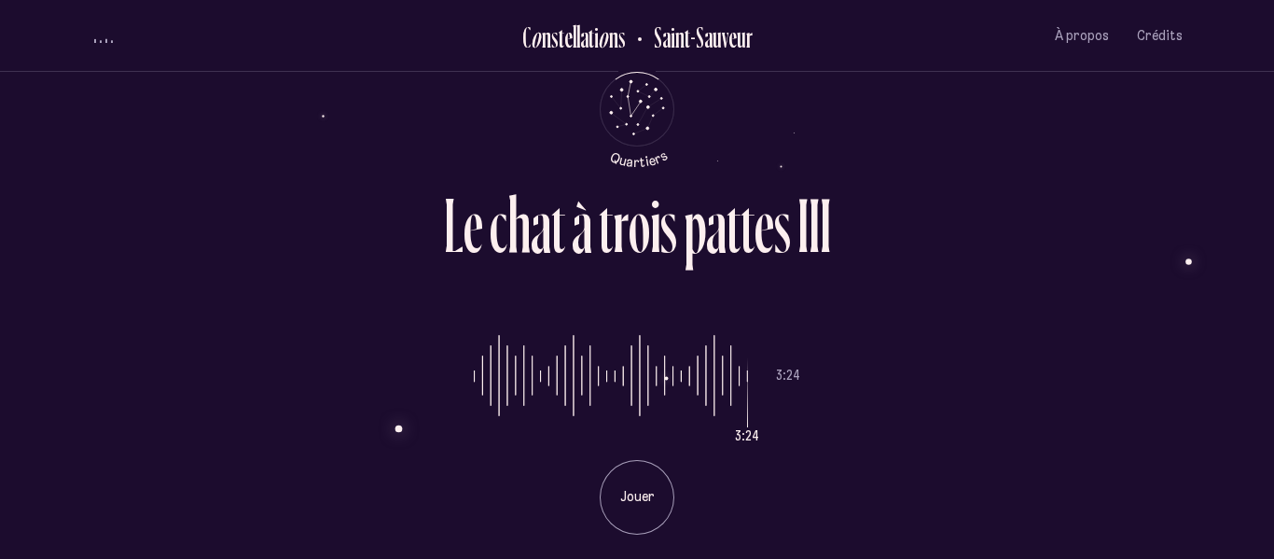
type input "*"
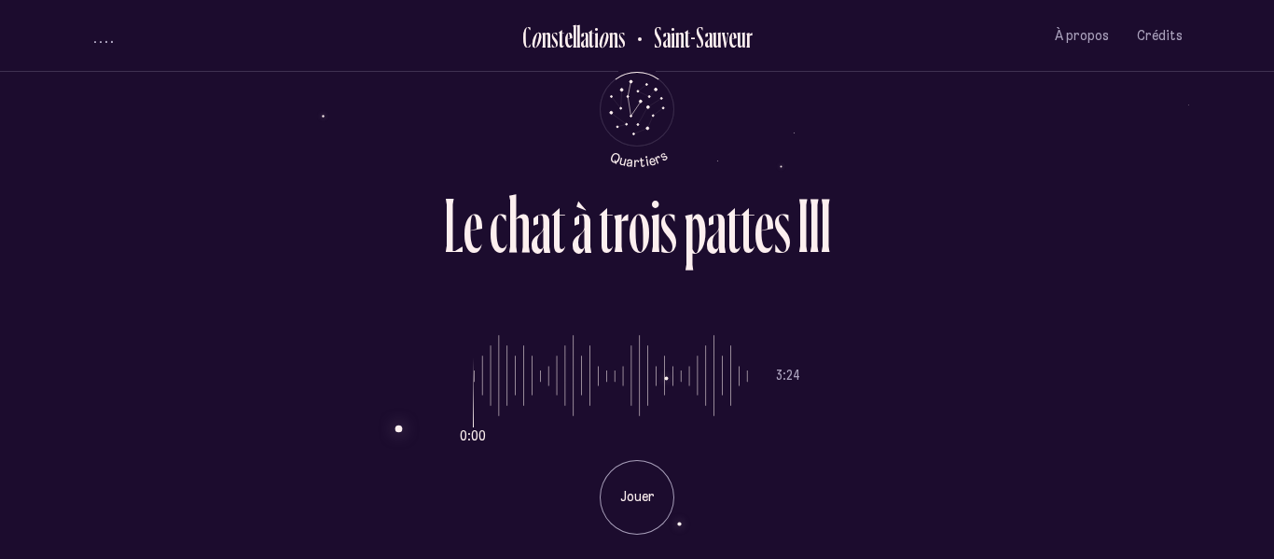
drag, startPoint x: 481, startPoint y: 369, endPoint x: 128, endPoint y: 314, distance: 357.7
click at [474, 314] on input "range" at bounding box center [611, 376] width 274 height 140
